Goal: Information Seeking & Learning: Find specific page/section

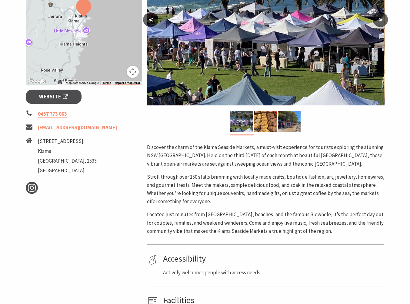
scroll to position [91, 0]
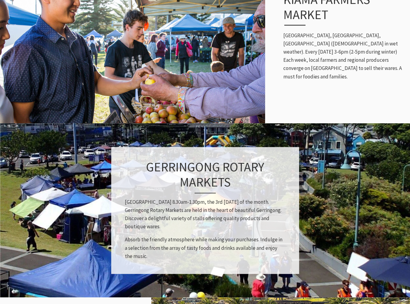
scroll to position [363, 0]
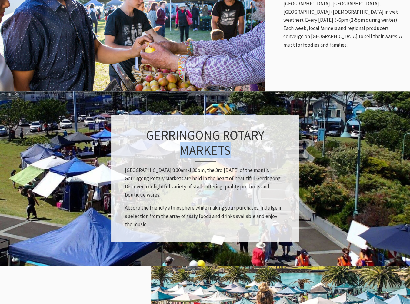
drag, startPoint x: 181, startPoint y: 151, endPoint x: 238, endPoint y: 151, distance: 57.2
click at [236, 151] on h3 "Gerringong Rotary Markets" at bounding box center [205, 144] width 160 height 34
click at [241, 151] on h3 "Gerringong Rotary Markets" at bounding box center [205, 144] width 160 height 34
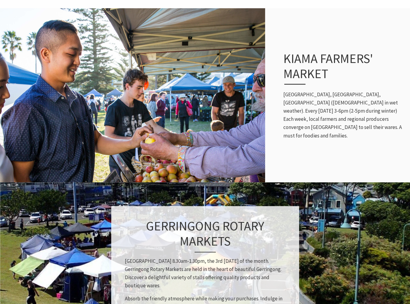
scroll to position [242, 0]
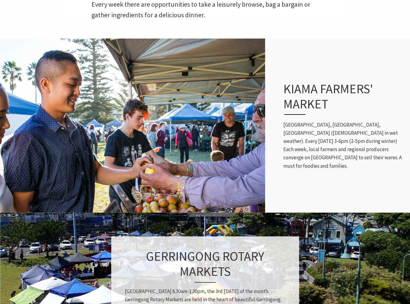
click at [301, 134] on p "Coronation Park, Surf Beach, Kiama (Kiama Uniting Church in wet weather). Every…" at bounding box center [343, 145] width 121 height 49
drag, startPoint x: 334, startPoint y: 131, endPoint x: 355, endPoint y: 134, distance: 20.5
click at [355, 134] on p "Coronation Park, Surf Beach, Kiama (Kiama Uniting Church in wet weather). Every…" at bounding box center [343, 145] width 121 height 49
click at [345, 144] on p "Coronation Park, Surf Beach, Kiama (Kiama Uniting Church in wet weather). Every…" at bounding box center [343, 145] width 121 height 49
drag, startPoint x: 293, startPoint y: 149, endPoint x: 380, endPoint y: 163, distance: 87.7
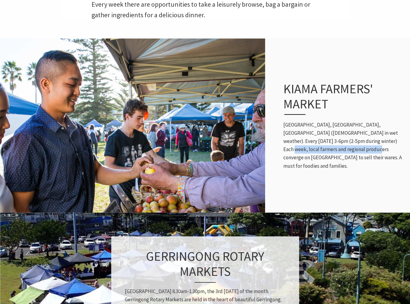
click at [378, 149] on p "Coronation Park, Surf Beach, Kiama (Kiama Uniting Church in wet weather). Every…" at bounding box center [343, 145] width 121 height 49
click at [378, 169] on p "Coronation Park, Surf Beach, Kiama (Kiama Uniting Church in wet weather). Every…" at bounding box center [343, 145] width 121 height 49
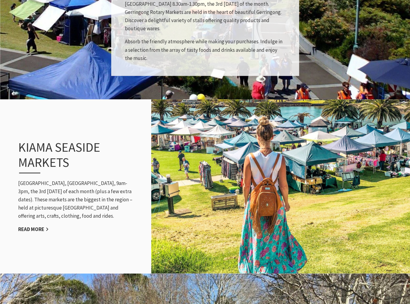
scroll to position [545, 0]
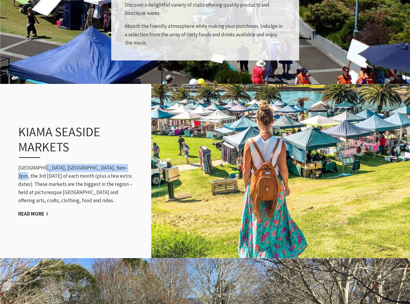
drag, startPoint x: 42, startPoint y: 172, endPoint x: 121, endPoint y: 174, distance: 78.7
click at [121, 174] on p "Black Beach, Kiama, 9am-3pm, the 3rd Sunday of each month (plus a few extra dat…" at bounding box center [77, 184] width 118 height 41
click at [123, 184] on p "Black Beach, Kiama, 9am-3pm, the 3rd Sunday of each month (plus a few extra dat…" at bounding box center [77, 184] width 118 height 41
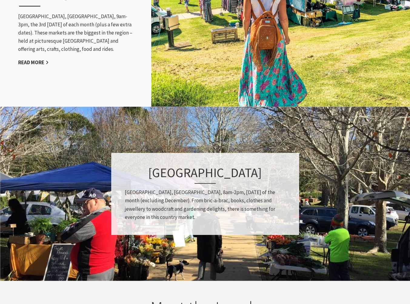
scroll to position [878, 0]
